Goal: Feedback & Contribution: Submit feedback/report problem

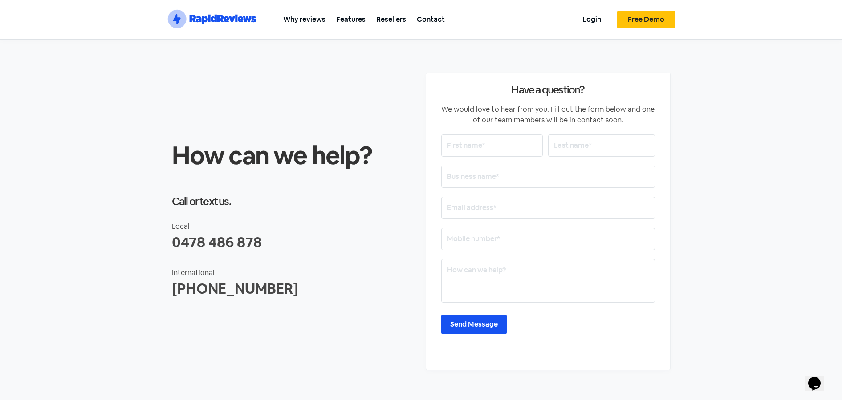
click at [485, 144] on input "text" at bounding box center [492, 146] width 102 height 22
type input "[PERSON_NAME]"
type input "Searanckle"
type input "[EMAIL_ADDRESS][DOMAIN_NAME]"
type input "08007796757"
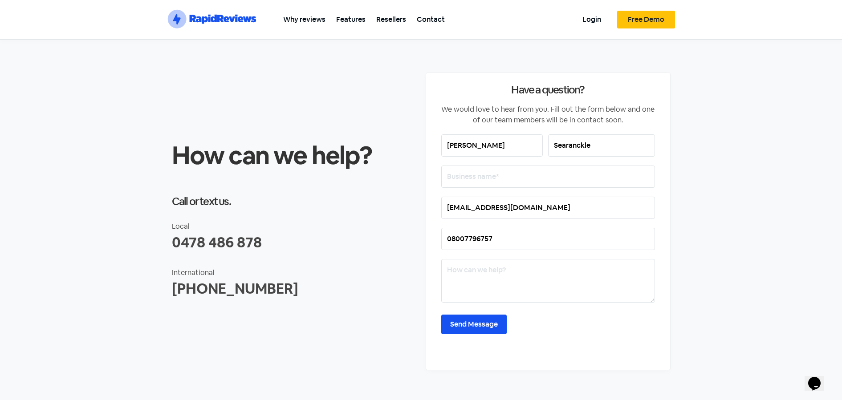
type input "[PERSON_NAME]"
click at [587, 141] on input "Searanckle" at bounding box center [601, 146] width 107 height 22
type input "Searancke"
click at [493, 176] on input "text" at bounding box center [548, 177] width 214 height 22
type input "Ruahine Property Works Limited"
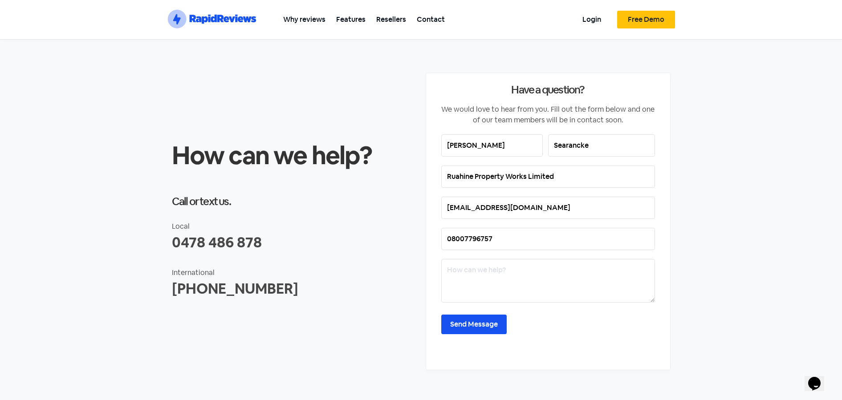
click at [471, 272] on textarea at bounding box center [548, 281] width 214 height 44
drag, startPoint x: 475, startPoint y: 240, endPoint x: 417, endPoint y: 239, distance: 57.9
click at [420, 240] on div "How can we help? Call or text us. Local 0478 486 878 International [PHONE_NUMBE…" at bounding box center [421, 221] width 508 height 307
type input "0"
type input "[PHONE_NUMBER]"
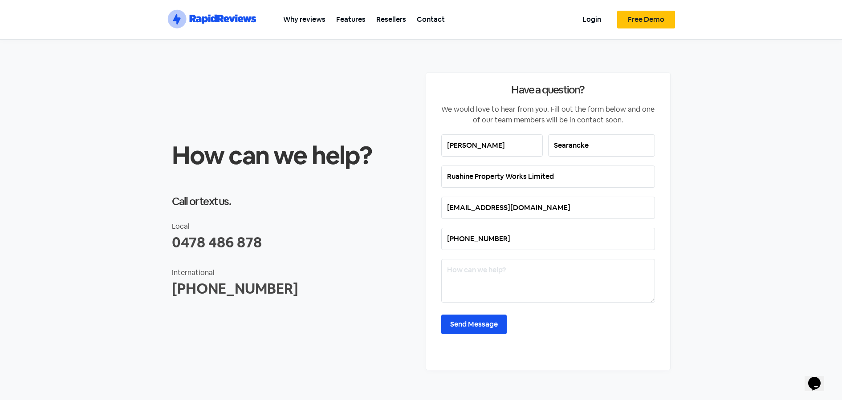
click at [451, 265] on textarea at bounding box center [548, 281] width 214 height 44
click at [596, 267] on textarea "Our business received 3 Reviews, [DATE]" at bounding box center [548, 281] width 214 height 44
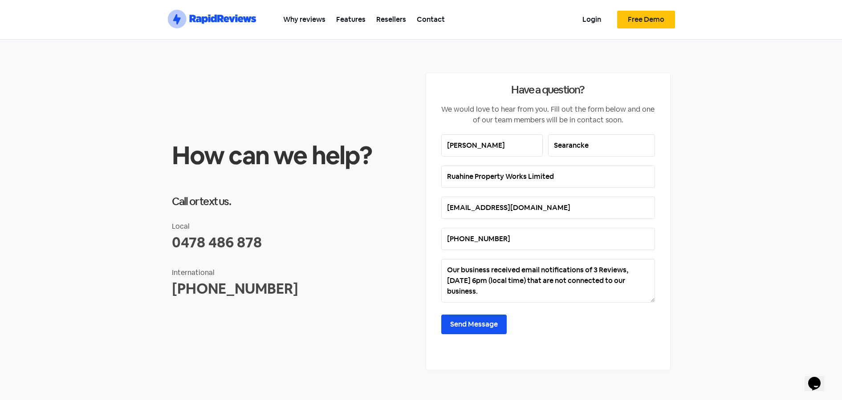
click at [493, 269] on textarea "Our business received email notifications of 3 Reviews, [DATE] 6pm (local time)…" at bounding box center [548, 281] width 214 height 44
click at [565, 293] on textarea "Our business (Garador Manawatu) received email notifications of 3 Reviews, [DAT…" at bounding box center [548, 281] width 214 height 44
click at [557, 265] on textarea "Our business (Garador Manawatu) received email notifications of 3 Reviews, [DAT…" at bounding box center [548, 281] width 214 height 44
type textarea "Our business (Garador Manawatu, [GEOGRAPHIC_DATA]) received email notifications…"
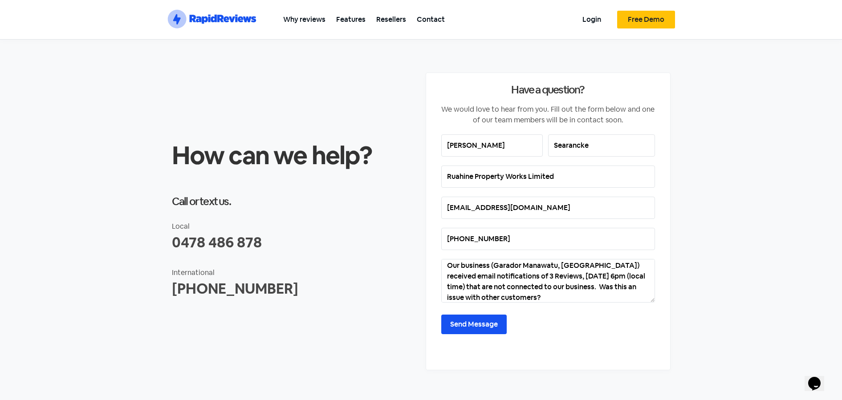
click at [476, 326] on input "Send Message" at bounding box center [473, 325] width 65 height 20
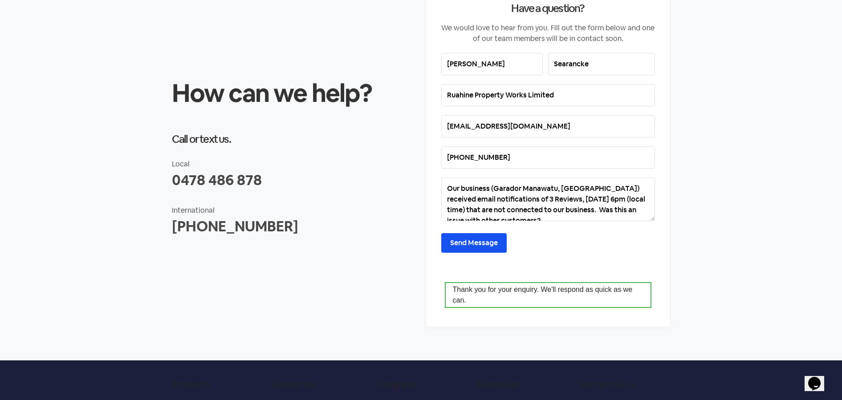
scroll to position [0, 0]
